Goal: Transaction & Acquisition: Purchase product/service

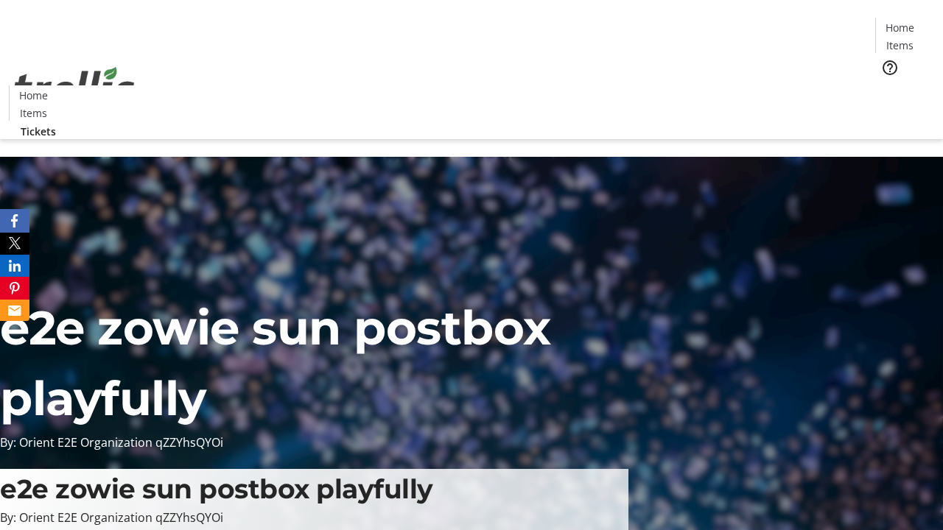
click at [887, 85] on span "Tickets" at bounding box center [904, 92] width 35 height 15
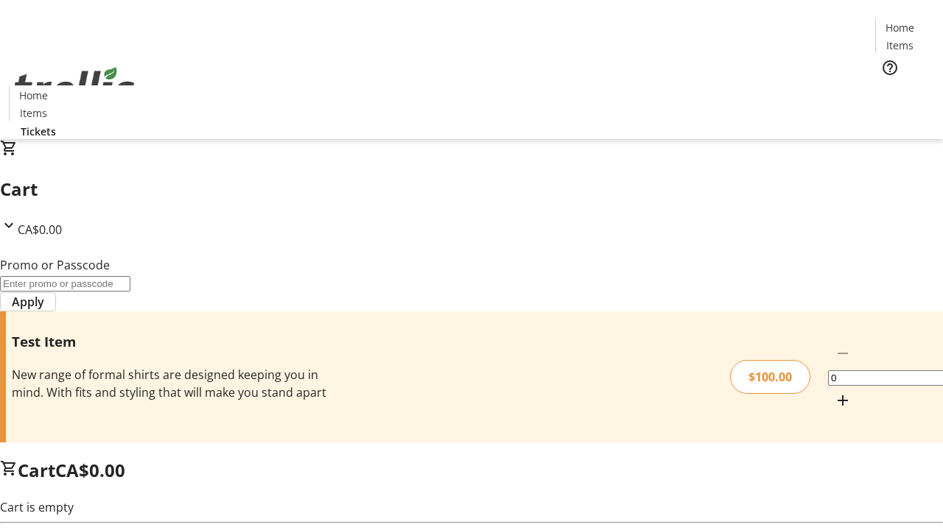
click at [834, 392] on mat-icon "Increment by one" at bounding box center [843, 401] width 18 height 18
type input "1"
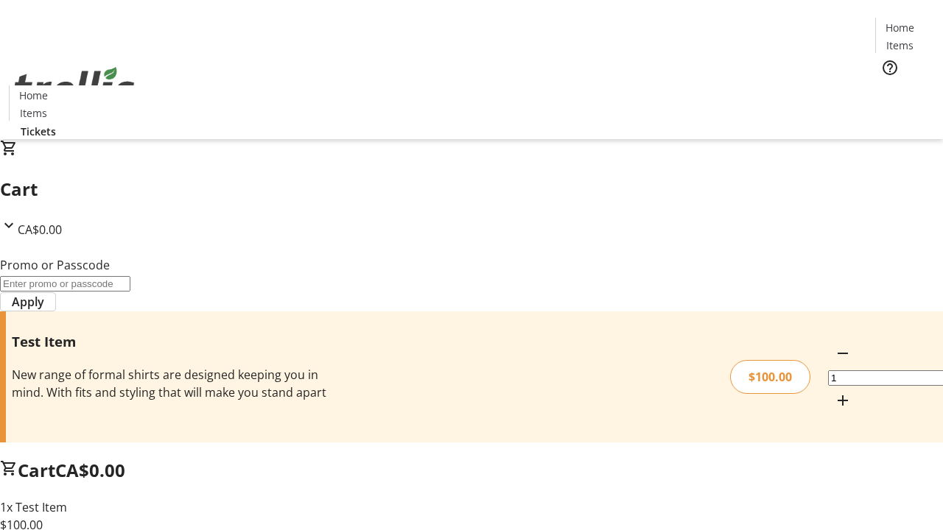
type input "FLAT"
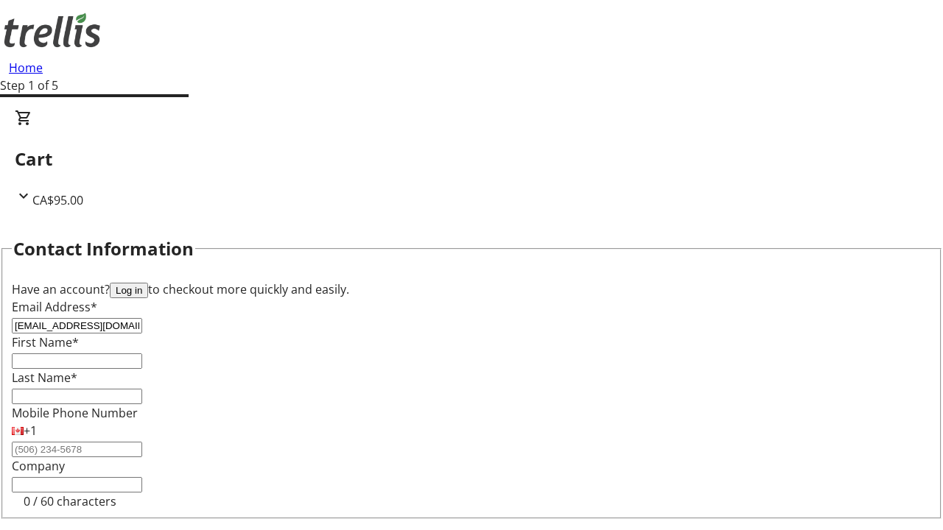
type input "[EMAIL_ADDRESS][DOMAIN_NAME]"
type input "Cornell"
type input "Waelchi"
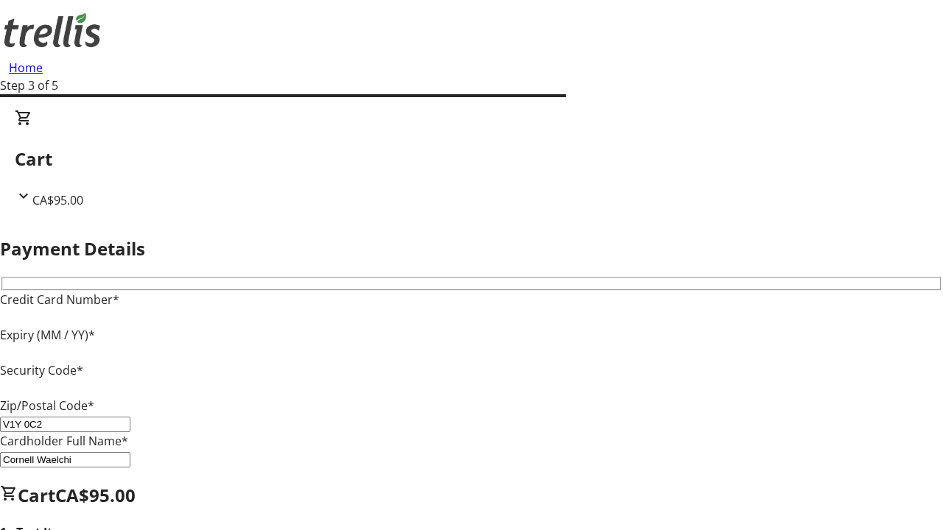
type input "V1Y 0C2"
